Goal: Task Accomplishment & Management: Manage account settings

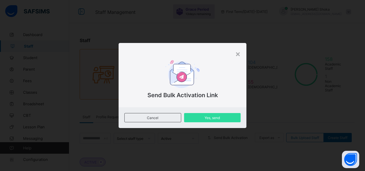
scroll to position [58, 0]
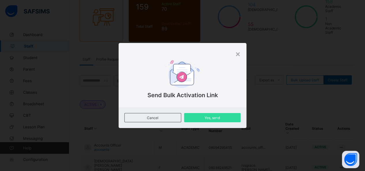
click at [241, 52] on div "×" at bounding box center [237, 54] width 5 height 10
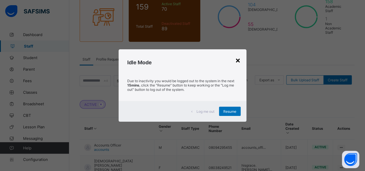
click at [237, 60] on div "×" at bounding box center [237, 60] width 5 height 10
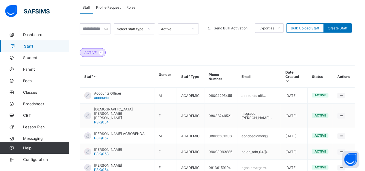
scroll to position [94, 0]
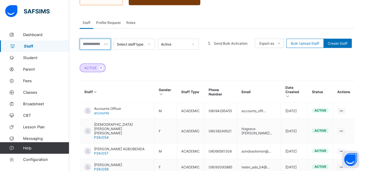
click at [88, 39] on input "text" at bounding box center [95, 44] width 31 height 11
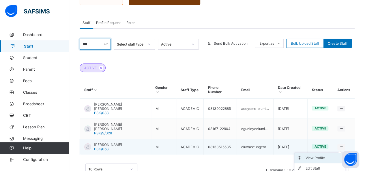
type input "***"
click at [331, 155] on div "View Profile" at bounding box center [324, 158] width 37 height 6
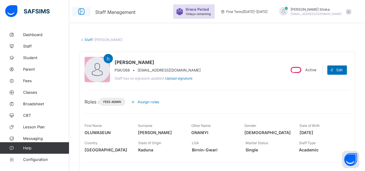
click at [82, 12] on icon at bounding box center [82, 12] width 10 height 8
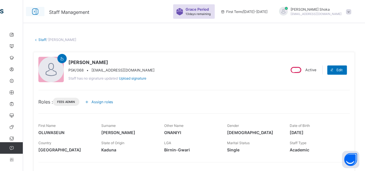
click at [34, 12] on icon at bounding box center [35, 12] width 10 height 8
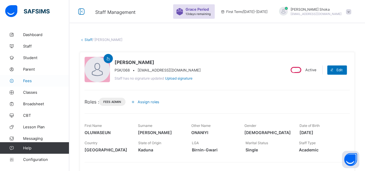
click at [32, 79] on span "Fees" at bounding box center [46, 81] width 46 height 5
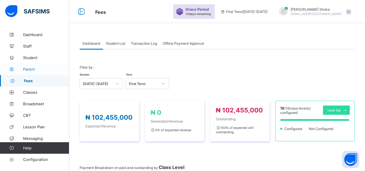
drag, startPoint x: 44, startPoint y: 80, endPoint x: 62, endPoint y: 70, distance: 19.6
click at [44, 80] on span "Fees" at bounding box center [46, 81] width 45 height 5
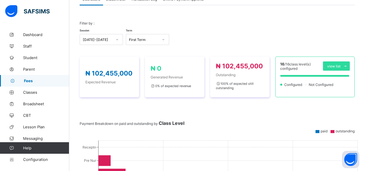
scroll to position [39, 0]
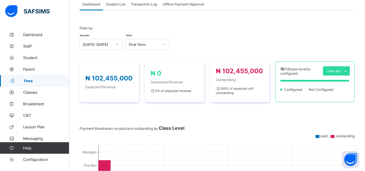
click at [117, 5] on span "Student List" at bounding box center [115, 4] width 19 height 4
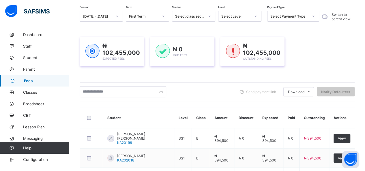
scroll to position [0, 0]
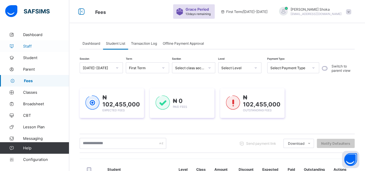
click at [30, 48] on span "Staff" at bounding box center [46, 46] width 46 height 5
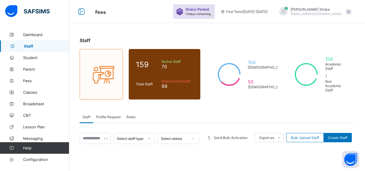
scroll to position [26, 0]
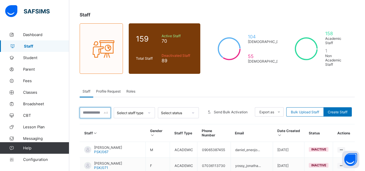
click at [90, 107] on input "text" at bounding box center [95, 112] width 31 height 11
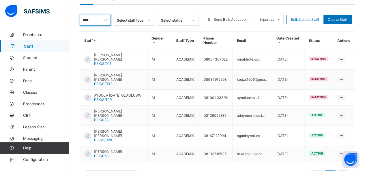
scroll to position [128, 0]
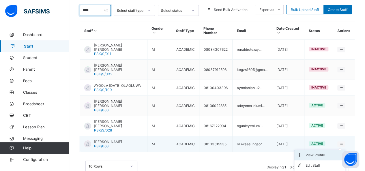
type input "****"
click at [320, 153] on div "View Profile" at bounding box center [324, 156] width 37 height 6
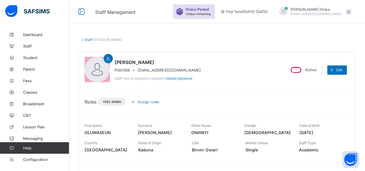
click at [147, 101] on span "Assign roles" at bounding box center [149, 102] width 22 height 4
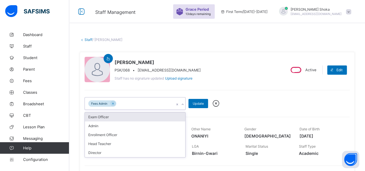
click at [183, 105] on icon at bounding box center [182, 105] width 3 height 6
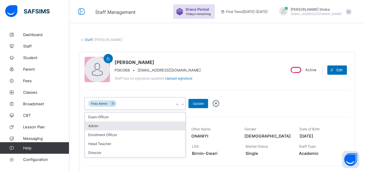
click at [110, 123] on div "Admin" at bounding box center [135, 126] width 101 height 9
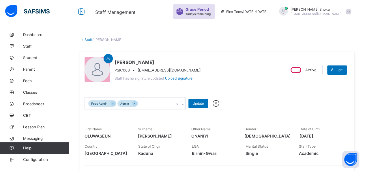
click at [224, 72] on div "OLUWASEUN ONANIYI GEORGE PSK/068 • oluwaseungeorge70@gmail.com Staff has no sig…" at bounding box center [183, 70] width 196 height 26
click at [195, 106] on div "Update" at bounding box center [199, 103] width 20 height 9
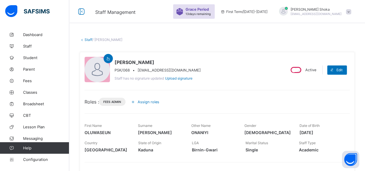
click at [145, 101] on span "Assign roles" at bounding box center [149, 102] width 22 height 4
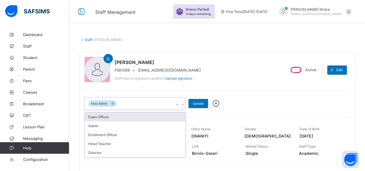
click at [183, 103] on icon at bounding box center [182, 105] width 3 height 6
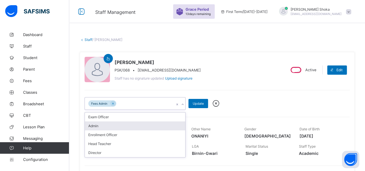
click at [118, 125] on div "Admin" at bounding box center [135, 126] width 101 height 9
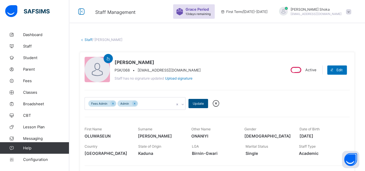
click at [200, 103] on span "Update" at bounding box center [198, 104] width 11 height 4
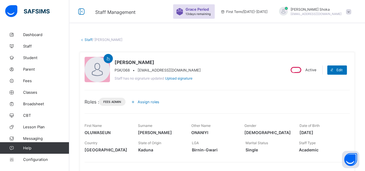
click at [146, 102] on span "Assign roles" at bounding box center [149, 102] width 22 height 4
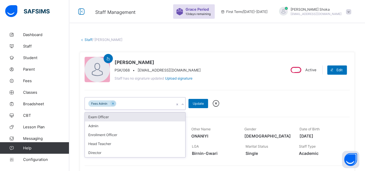
click at [154, 102] on div "Fees Admin" at bounding box center [130, 104] width 90 height 12
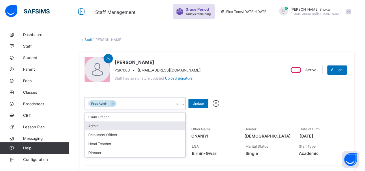
click at [94, 125] on div "Admin" at bounding box center [135, 126] width 101 height 9
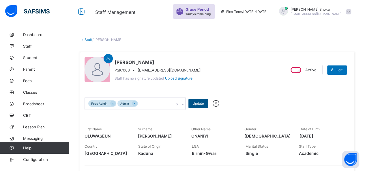
click at [197, 105] on span "Update" at bounding box center [198, 104] width 11 height 4
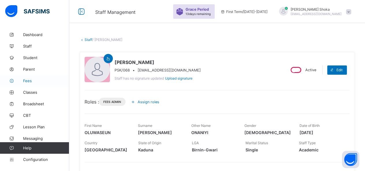
click at [30, 81] on span "Fees" at bounding box center [46, 81] width 46 height 5
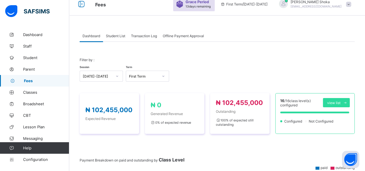
scroll to position [8, 0]
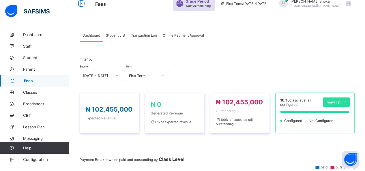
click at [117, 36] on span "Student List" at bounding box center [115, 35] width 19 height 4
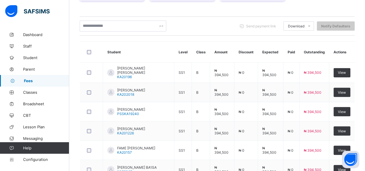
scroll to position [116, 0]
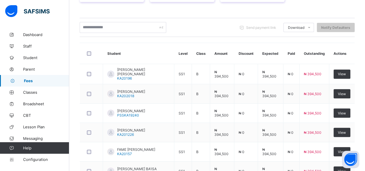
click at [270, 26] on span "Send payment link" at bounding box center [261, 27] width 30 height 4
click at [355, 41] on div "Session 2025-2026 Term First Term Section Select class section Level Select Lev…" at bounding box center [217, 115] width 275 height 339
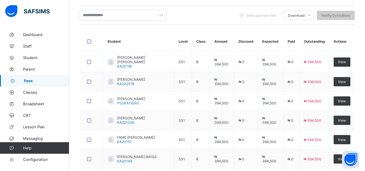
scroll to position [124, 0]
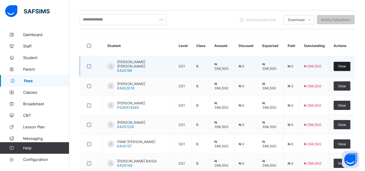
click at [344, 66] on span "View" at bounding box center [342, 66] width 8 height 4
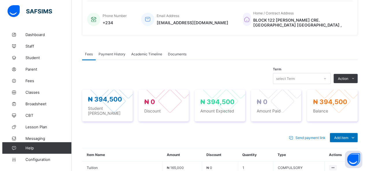
scroll to position [132, 0]
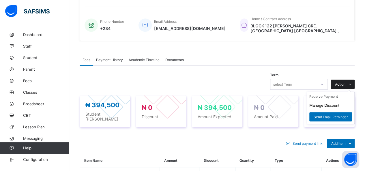
click at [353, 83] on icon at bounding box center [350, 85] width 4 height 4
click at [323, 103] on button "Manage Discount" at bounding box center [325, 105] width 30 height 4
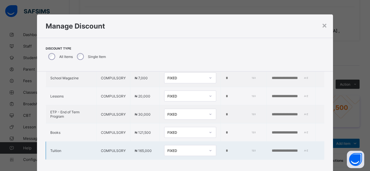
scroll to position [3, 0]
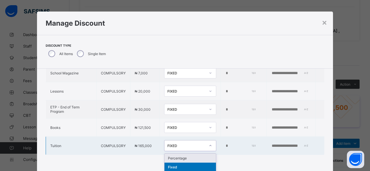
click at [209, 145] on icon at bounding box center [210, 146] width 3 height 6
click at [185, 157] on div "Percentage" at bounding box center [189, 158] width 51 height 9
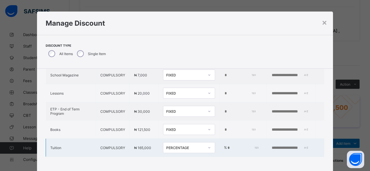
click at [227, 146] on input "*" at bounding box center [242, 148] width 31 height 5
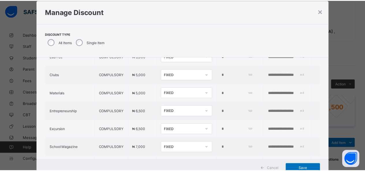
scroll to position [0, 0]
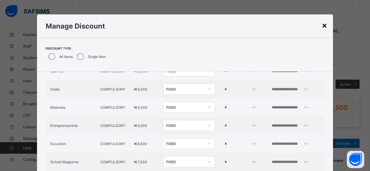
type input "***"
click at [323, 26] on div "×" at bounding box center [324, 25] width 5 height 10
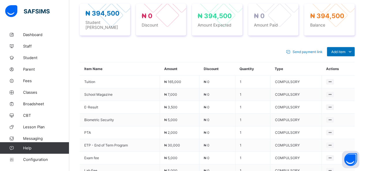
scroll to position [221, 0]
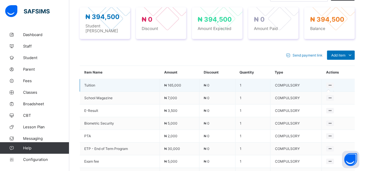
click at [333, 83] on icon at bounding box center [330, 85] width 5 height 4
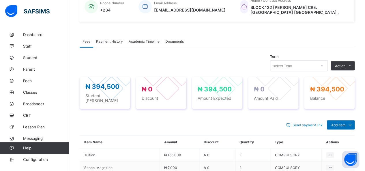
scroll to position [159, 0]
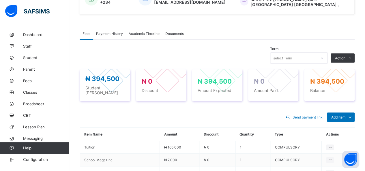
click at [349, 36] on div "Fees Payment History Academic Timeline Documents" at bounding box center [217, 34] width 275 height 12
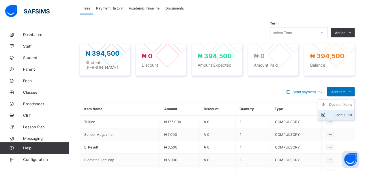
click at [346, 112] on div "Special bill" at bounding box center [340, 115] width 23 height 6
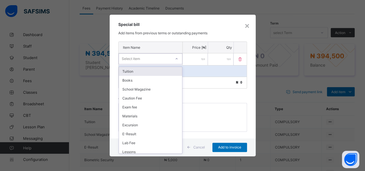
click at [176, 59] on icon at bounding box center [176, 59] width 3 height 6
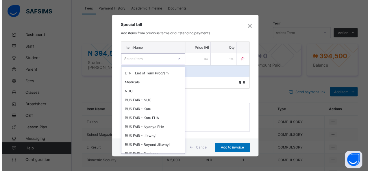
scroll to position [173, 0]
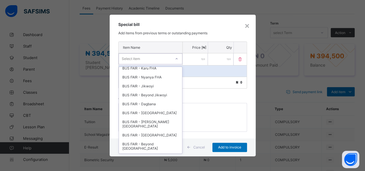
click at [203, 91] on div "Item Name Price [₦] Qty option BUS FAIR - Town focused, 30 of 30. 30 results av…" at bounding box center [183, 90] width 146 height 97
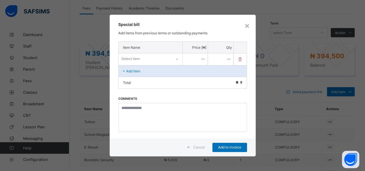
click at [138, 70] on p "Add item" at bounding box center [133, 71] width 14 height 4
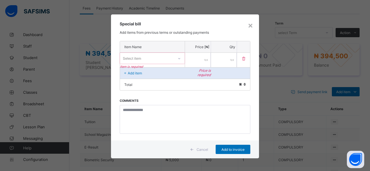
click at [137, 71] on p "Add item" at bounding box center [135, 73] width 14 height 4
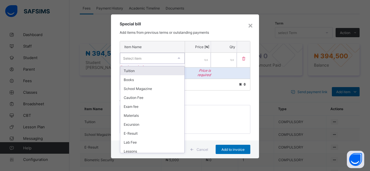
click at [162, 57] on div "Select item" at bounding box center [146, 58] width 53 height 8
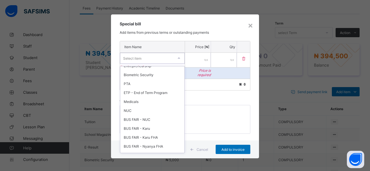
scroll to position [100, 0]
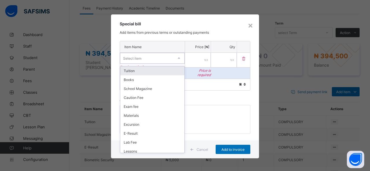
click at [154, 61] on div "Select item" at bounding box center [146, 58] width 53 height 8
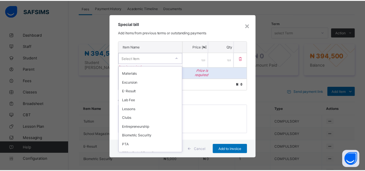
scroll to position [0, 0]
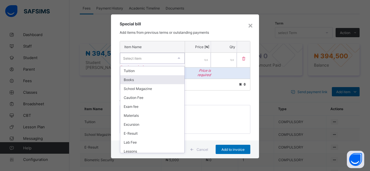
click at [206, 96] on div "Item Name Price [₦] Qty option Books focused, 2 of 30. 30 results available. Us…" at bounding box center [185, 91] width 148 height 100
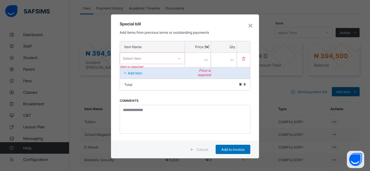
click at [206, 148] on span "Cancel" at bounding box center [202, 150] width 12 height 4
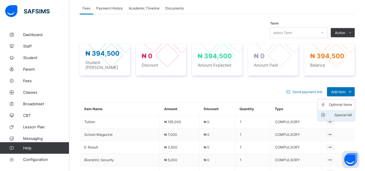
click at [340, 110] on li "Special bill" at bounding box center [336, 115] width 36 height 10
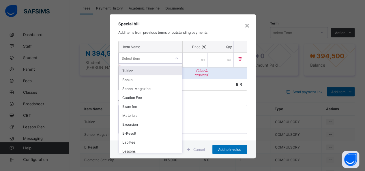
click at [175, 57] on div at bounding box center [177, 58] width 10 height 9
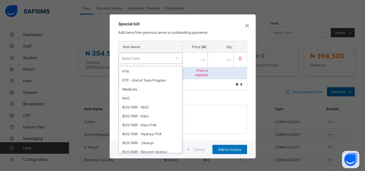
scroll to position [173, 0]
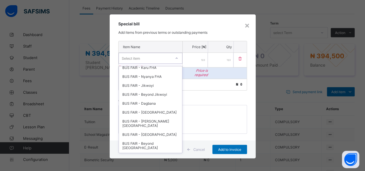
click at [217, 87] on div "Total ₦ 0" at bounding box center [183, 85] width 128 height 12
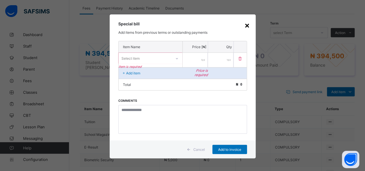
click at [247, 25] on div "×" at bounding box center [247, 25] width 5 height 10
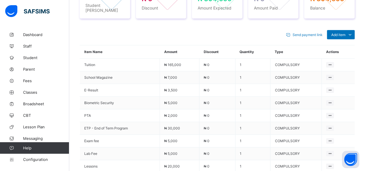
scroll to position [243, 0]
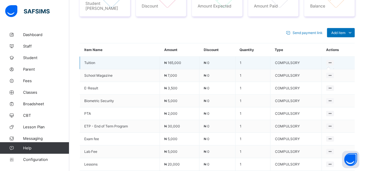
click at [333, 61] on icon at bounding box center [330, 63] width 5 height 4
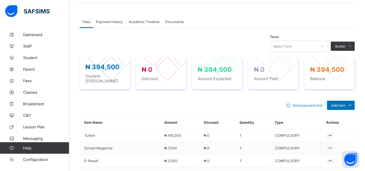
scroll to position [181, 0]
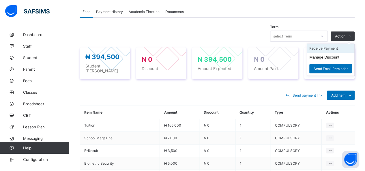
click at [340, 46] on li "Receive Payment" at bounding box center [330, 48] width 47 height 9
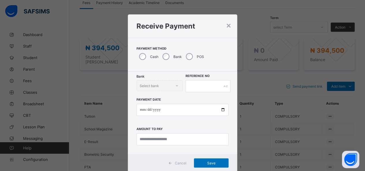
scroll to position [189, 0]
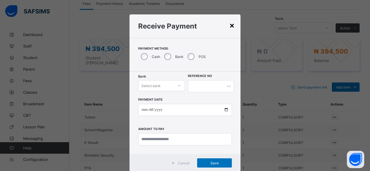
click at [230, 25] on div "×" at bounding box center [231, 25] width 5 height 10
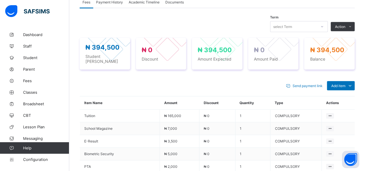
scroll to position [201, 0]
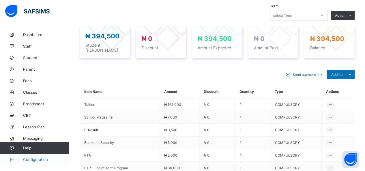
click at [37, 160] on span "Configuration" at bounding box center [46, 159] width 46 height 5
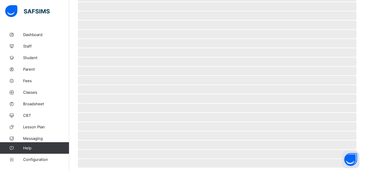
scroll to position [53, 0]
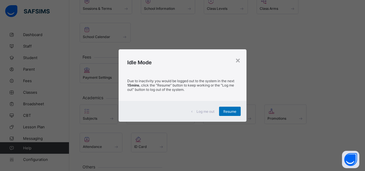
click at [166, 45] on div "× Idle Mode Due to inactivity you would be logged out to the system in the next…" at bounding box center [182, 85] width 365 height 171
drag, startPoint x: 163, startPoint y: 38, endPoint x: 165, endPoint y: 32, distance: 6.0
click at [165, 32] on div "× Idle Mode Due to inactivity you would be logged out to the system in the next…" at bounding box center [182, 85] width 365 height 171
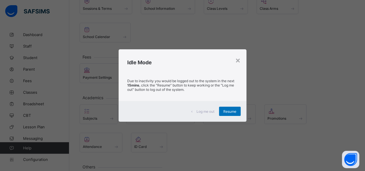
click at [165, 32] on div "× Idle Mode Due to inactivity you would be logged out to the system in the next…" at bounding box center [182, 85] width 365 height 171
click at [205, 49] on div "× Idle Mode Due to inactivity you would be logged out to the system in the next…" at bounding box center [182, 85] width 365 height 171
drag, startPoint x: 205, startPoint y: 49, endPoint x: 193, endPoint y: 44, distance: 12.9
click at [205, 49] on div "× Idle Mode Due to inactivity you would be logged out to the system in the next…" at bounding box center [182, 85] width 365 height 171
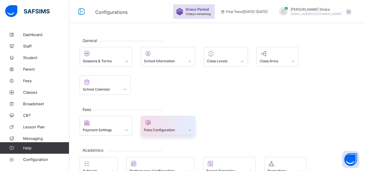
click at [172, 119] on div at bounding box center [168, 122] width 48 height 7
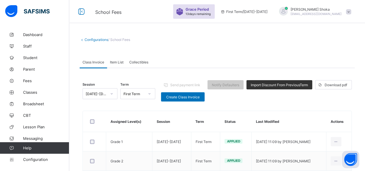
scroll to position [35, 0]
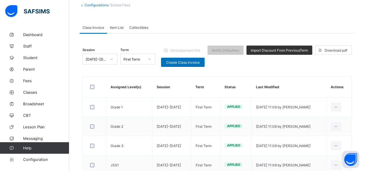
click at [120, 29] on span "Item List" at bounding box center [117, 27] width 14 height 4
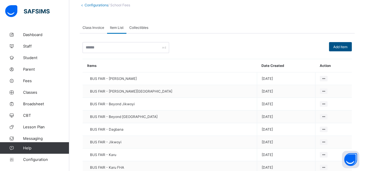
click at [342, 48] on span "Add Item" at bounding box center [341, 47] width 14 height 4
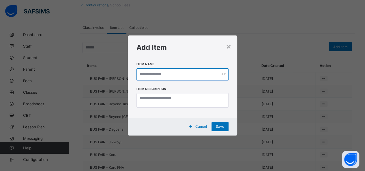
click at [172, 76] on input "text" at bounding box center [183, 74] width 92 height 12
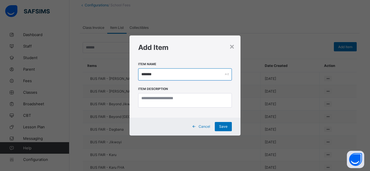
type input "*******"
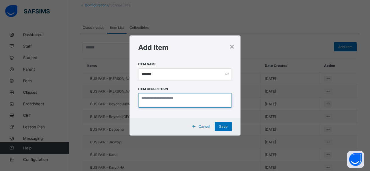
click at [167, 100] on textarea at bounding box center [185, 100] width 94 height 14
paste textarea "*******"
type textarea "*******"
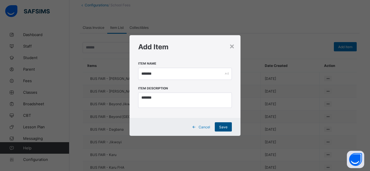
click at [224, 126] on span "Save" at bounding box center [223, 127] width 8 height 4
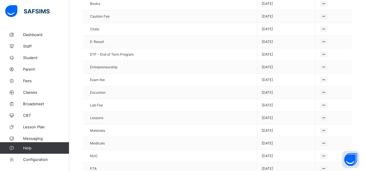
scroll to position [296, 0]
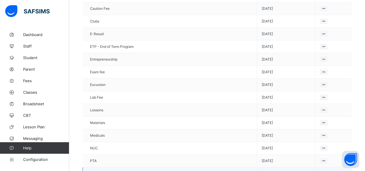
click at [322, 171] on icon at bounding box center [324, 174] width 5 height 4
